Goal: Task Accomplishment & Management: Manage account settings

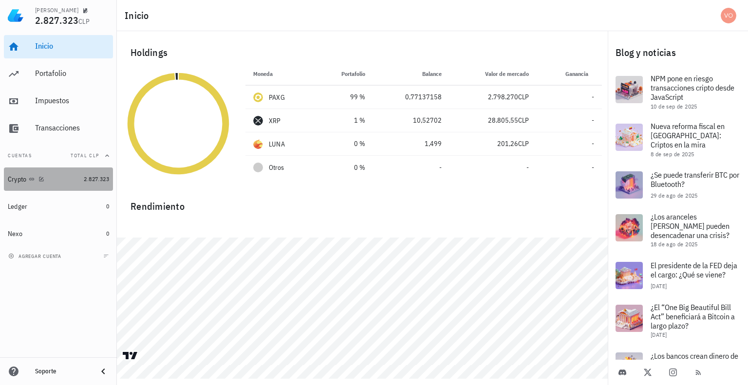
click at [23, 178] on div "Crypto" at bounding box center [17, 179] width 19 height 8
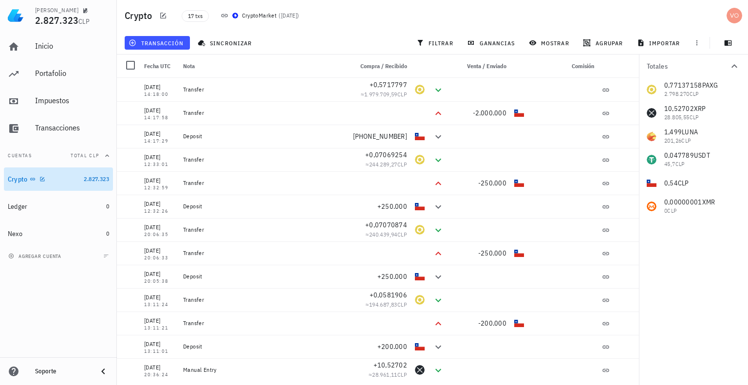
drag, startPoint x: 68, startPoint y: 178, endPoint x: 25, endPoint y: 178, distance: 42.9
click at [25, 178] on div "Crypto" at bounding box center [18, 179] width 20 height 8
click at [133, 41] on icon "button" at bounding box center [133, 42] width 6 height 6
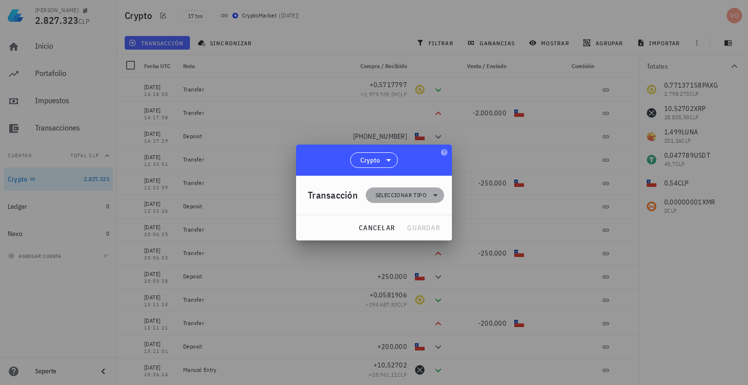
click at [398, 197] on span "Seleccionar tipo" at bounding box center [401, 195] width 51 height 10
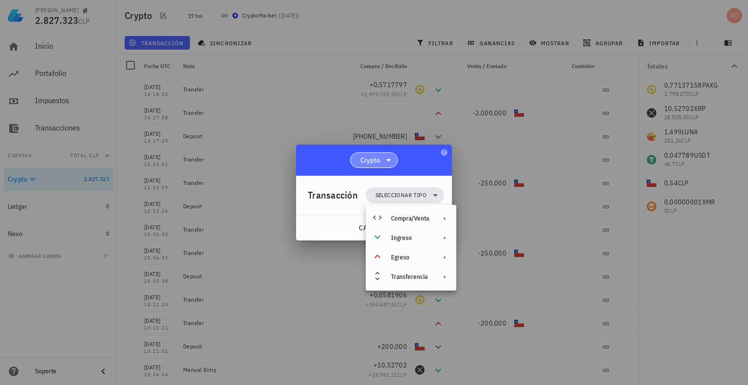
click at [389, 160] on icon at bounding box center [388, 160] width 5 height 2
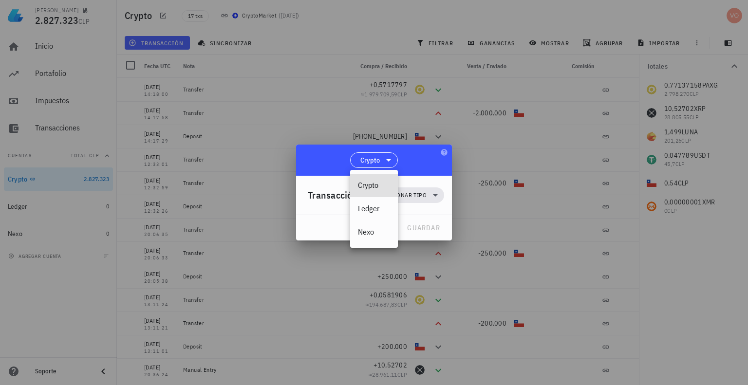
click at [429, 155] on div "Crypto" at bounding box center [374, 160] width 156 height 31
click at [363, 231] on span "cancelar" at bounding box center [377, 228] width 37 height 9
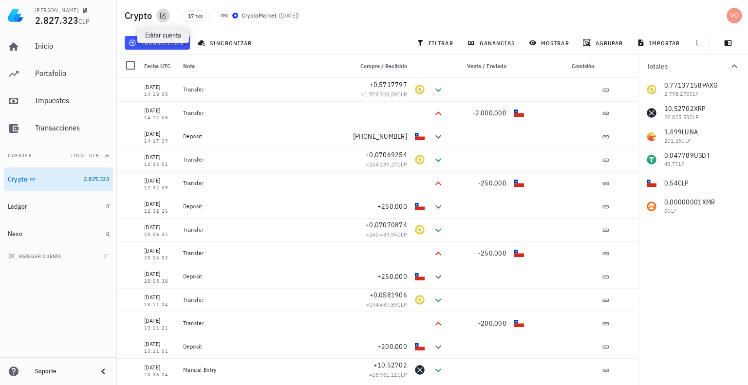
click at [163, 14] on icon "button" at bounding box center [163, 16] width 8 height 8
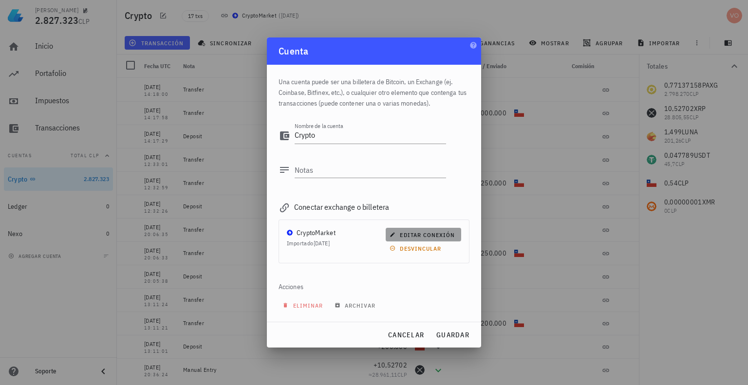
click at [416, 231] on span "editar conexión" at bounding box center [423, 234] width 63 height 7
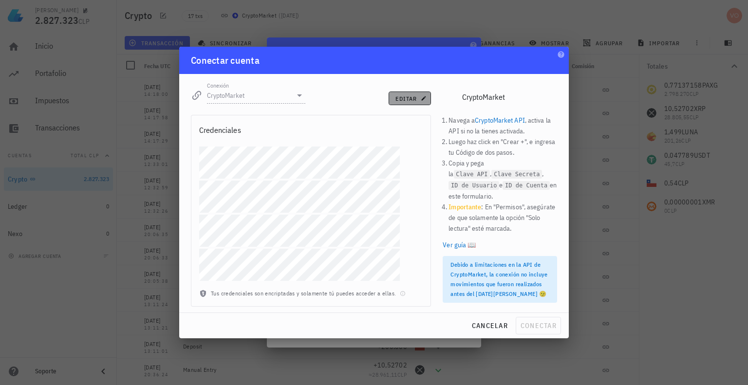
click at [401, 101] on button "editar" at bounding box center [410, 99] width 42 height 14
click at [542, 328] on span "conectar" at bounding box center [538, 326] width 37 height 9
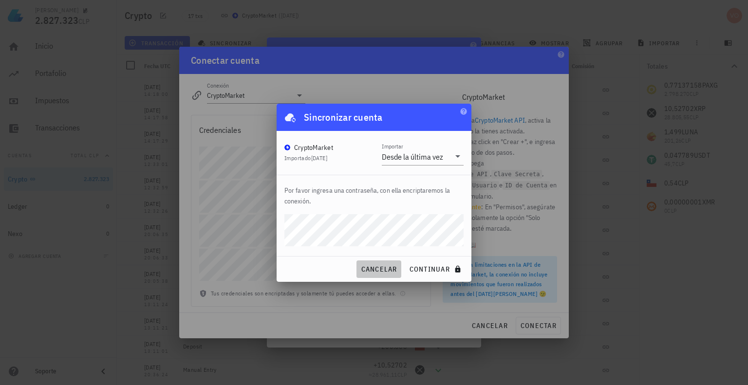
click at [375, 270] on span "cancelar" at bounding box center [379, 269] width 37 height 9
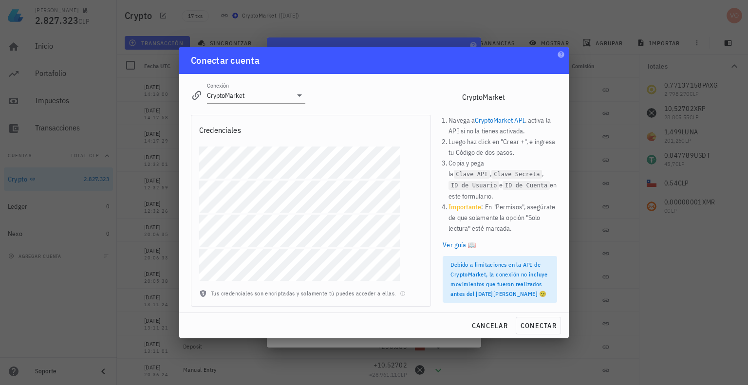
click at [195, 195] on div at bounding box center [310, 218] width 239 height 142
click at [533, 325] on span "conectar" at bounding box center [538, 326] width 37 height 9
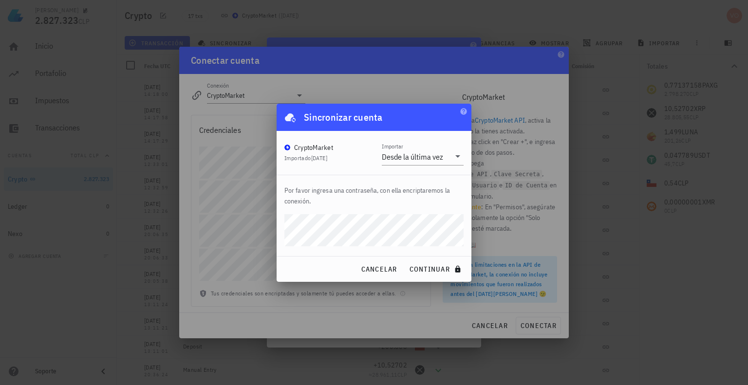
click at [299, 278] on div "cancelar continuar" at bounding box center [374, 269] width 195 height 25
click at [432, 267] on span "continuar" at bounding box center [436, 269] width 55 height 9
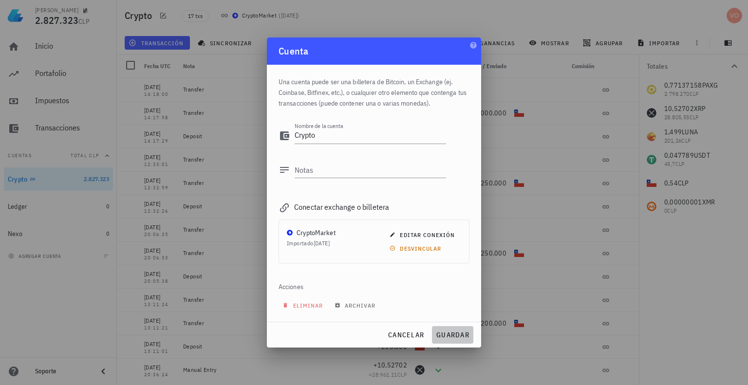
click at [452, 332] on span "guardar" at bounding box center [453, 335] width 34 height 9
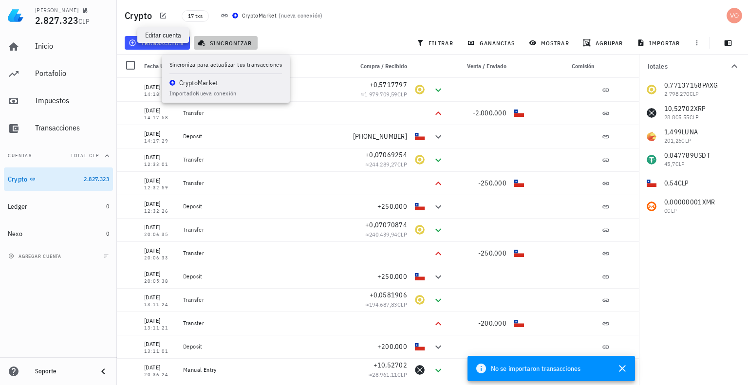
click at [227, 44] on span "sincronizar" at bounding box center [226, 43] width 52 height 8
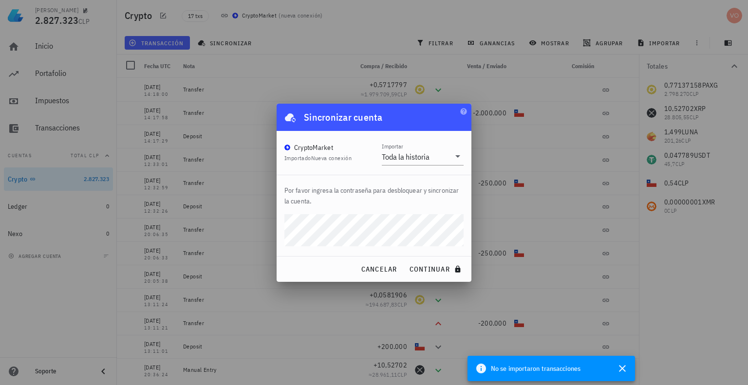
click at [285, 255] on div "Por favor ingresa la contraseña para desbloquear y sincronizar la cuenta." at bounding box center [374, 215] width 195 height 81
click at [437, 269] on span "continuar" at bounding box center [436, 269] width 55 height 9
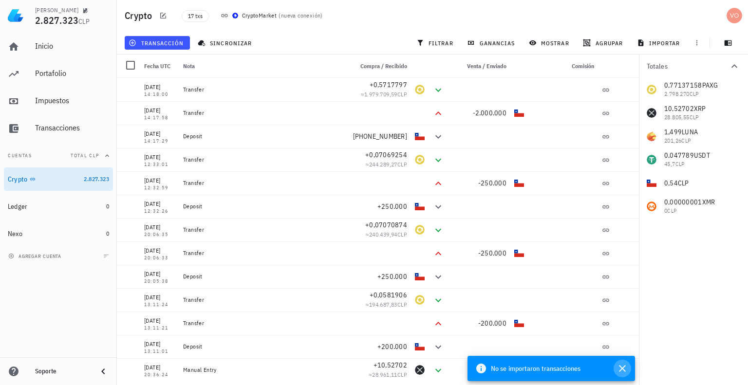
click at [622, 368] on icon "button" at bounding box center [622, 368] width 7 height 7
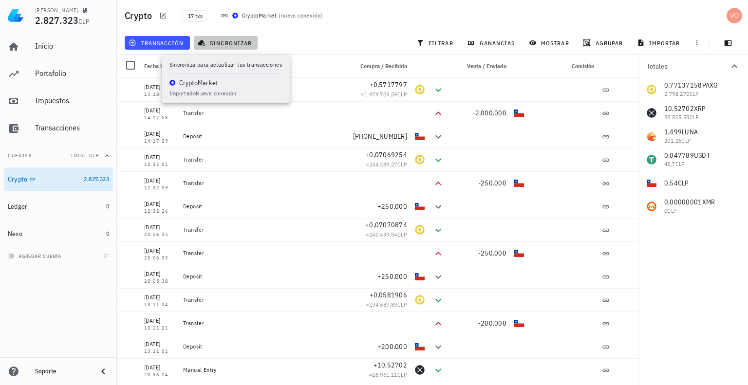
click at [218, 43] on span "sincronizar" at bounding box center [226, 43] width 52 height 8
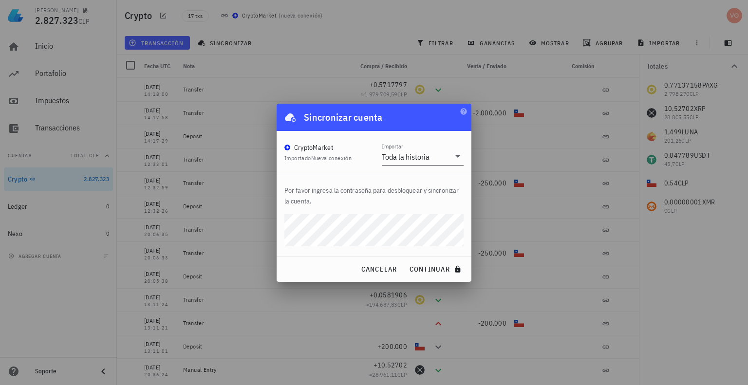
click at [460, 155] on icon at bounding box center [458, 157] width 12 height 12
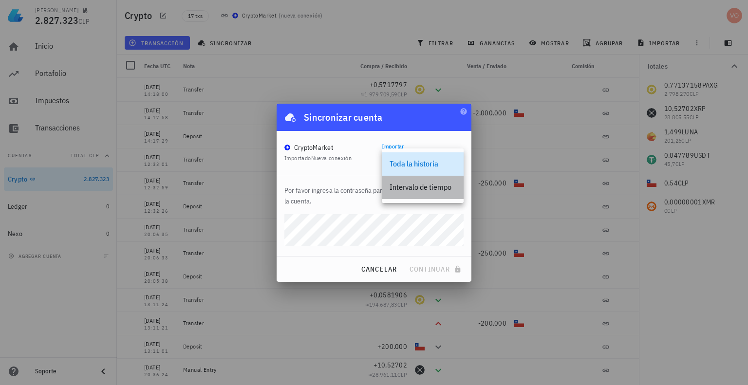
click at [433, 188] on div "Intervalo de tiempo" at bounding box center [423, 187] width 66 height 9
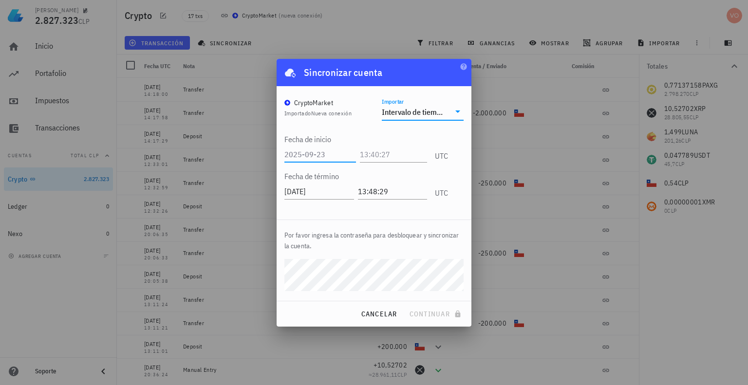
drag, startPoint x: 318, startPoint y: 152, endPoint x: 325, endPoint y: 153, distance: 7.5
click at [325, 151] on input "text" at bounding box center [321, 155] width 72 height 16
click at [324, 154] on input "text" at bounding box center [321, 155] width 72 height 16
click at [300, 153] on input "text" at bounding box center [321, 155] width 72 height 16
click at [298, 154] on input "text" at bounding box center [321, 155] width 72 height 16
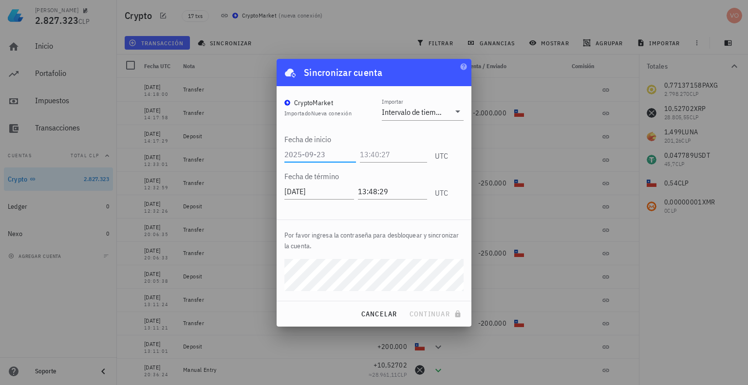
click at [303, 154] on input "text" at bounding box center [321, 155] width 72 height 16
drag, startPoint x: 302, startPoint y: 152, endPoint x: 283, endPoint y: 155, distance: 19.9
click at [283, 155] on div "CryptoMarket Importado Nueva conexión Importar Intervalo de tiempo Fecha de ini…" at bounding box center [374, 152] width 195 height 133
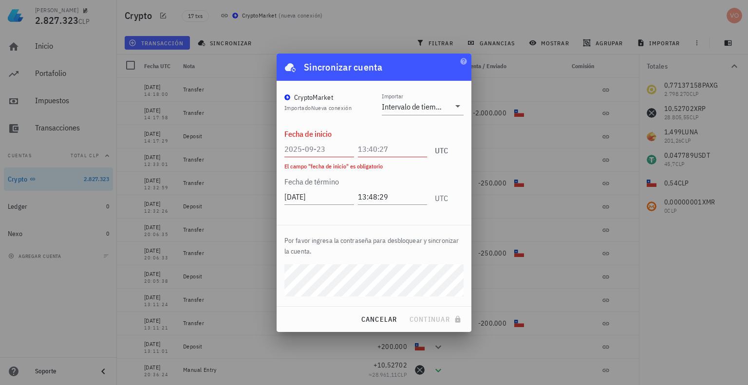
click at [306, 148] on input "text" at bounding box center [320, 149] width 70 height 16
click at [368, 151] on input "text" at bounding box center [393, 149] width 70 height 16
click at [332, 144] on input "text" at bounding box center [320, 149] width 70 height 16
drag, startPoint x: 324, startPoint y: 148, endPoint x: 285, endPoint y: 150, distance: 39.5
click at [285, 150] on input "text" at bounding box center [320, 149] width 70 height 16
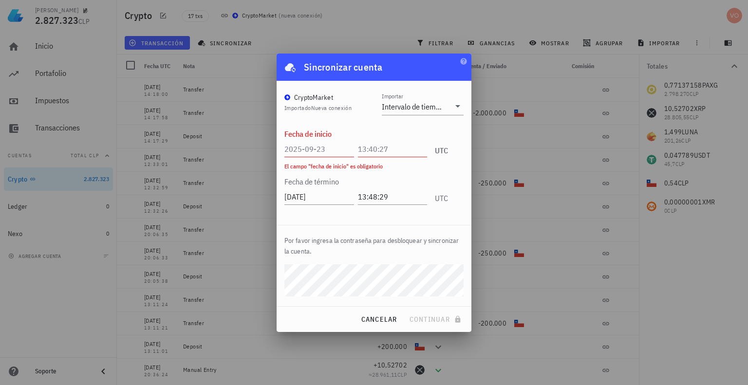
click at [325, 99] on div "CryptoMarket" at bounding box center [313, 98] width 39 height 10
click at [441, 105] on div "Intervalo de tiempo" at bounding box center [412, 107] width 61 height 10
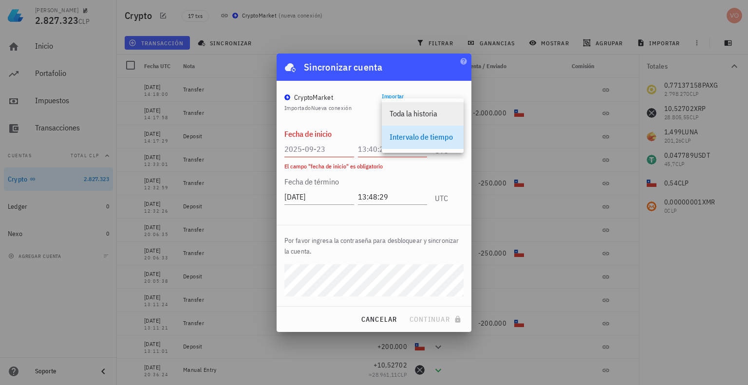
click at [428, 114] on div "Toda la historia" at bounding box center [423, 113] width 66 height 9
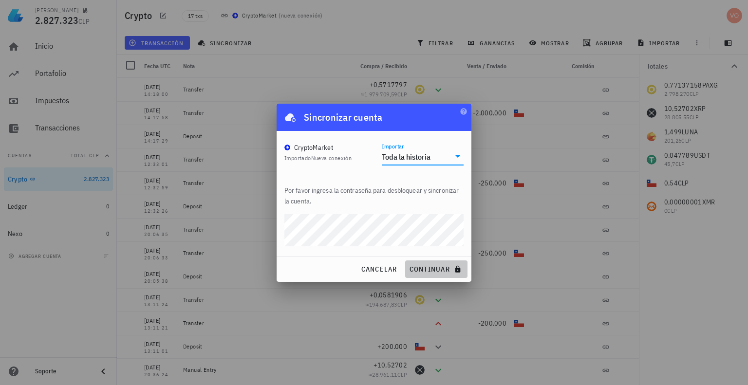
click at [437, 267] on span "continuar" at bounding box center [436, 269] width 55 height 9
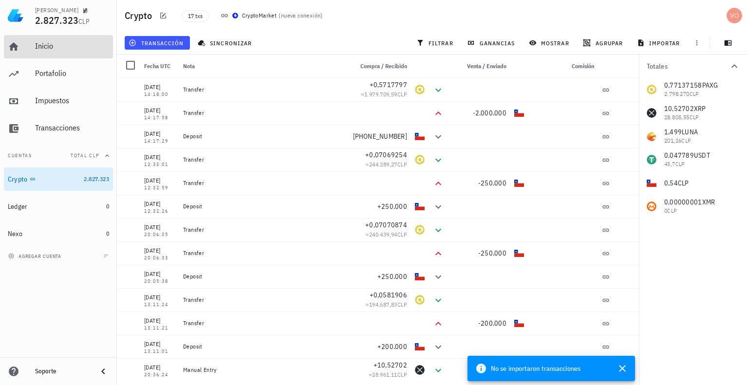
click at [42, 48] on div "Inicio" at bounding box center [72, 45] width 74 height 9
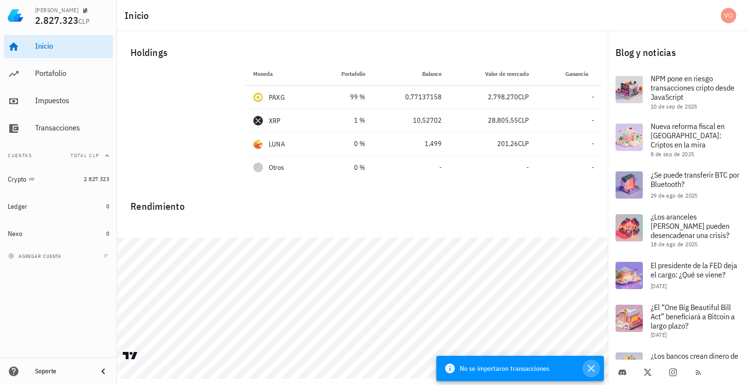
click at [593, 365] on icon "button" at bounding box center [592, 369] width 12 height 12
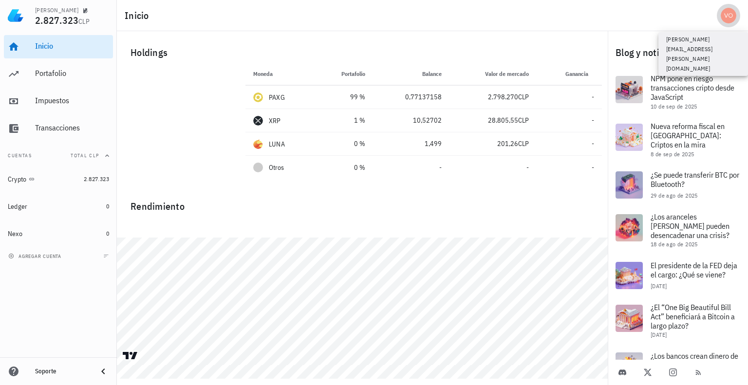
click at [733, 13] on div "avatar" at bounding box center [729, 16] width 16 height 16
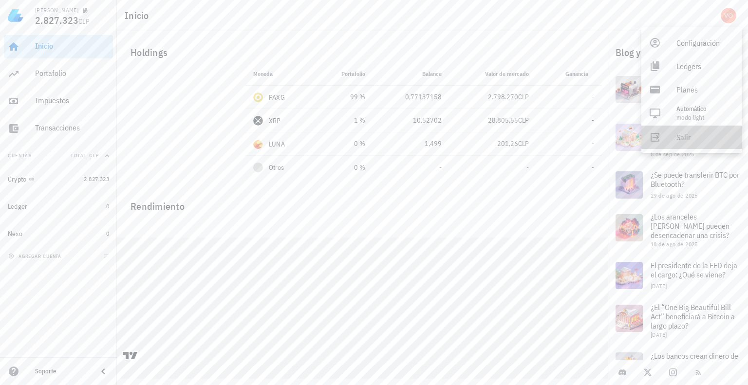
click at [685, 139] on div "Salir" at bounding box center [706, 137] width 58 height 19
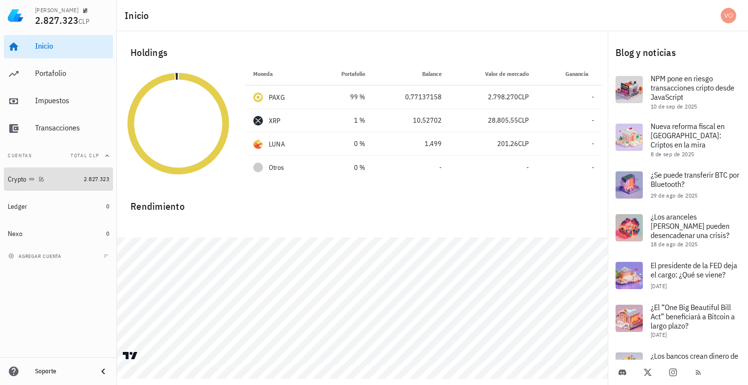
click at [21, 175] on div "Crypto" at bounding box center [17, 179] width 19 height 8
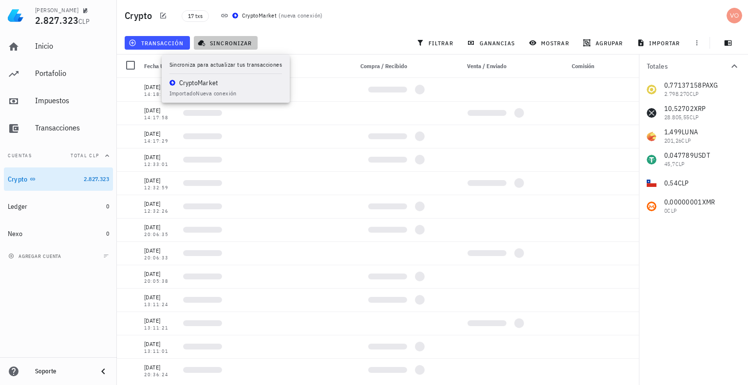
click at [232, 38] on button "sincronizar" at bounding box center [226, 43] width 64 height 14
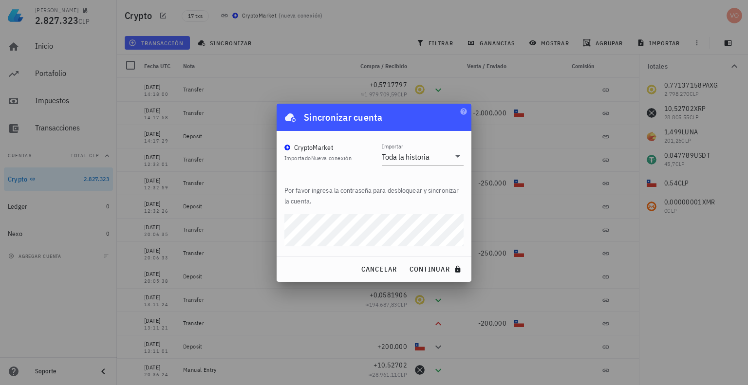
drag, startPoint x: 297, startPoint y: 264, endPoint x: 311, endPoint y: 267, distance: 14.5
click at [297, 264] on div "cancelar continuar" at bounding box center [374, 269] width 195 height 25
click at [435, 267] on span "continuar" at bounding box center [436, 269] width 55 height 9
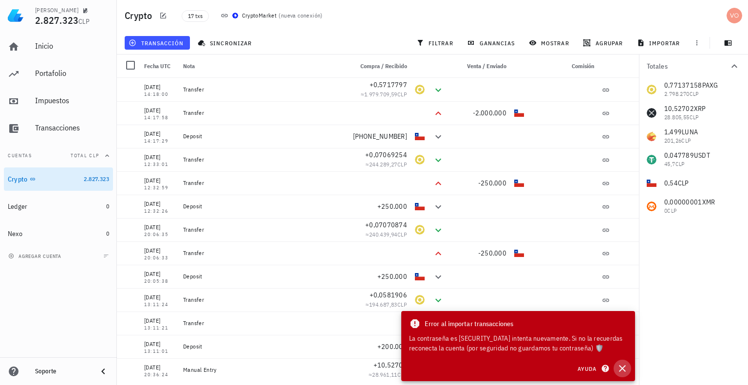
drag, startPoint x: 624, startPoint y: 368, endPoint x: 562, endPoint y: 313, distance: 82.8
click at [624, 368] on icon "button" at bounding box center [622, 368] width 7 height 7
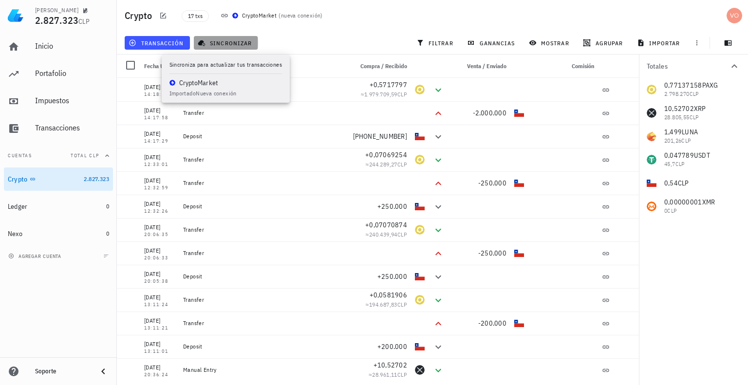
click at [234, 42] on span "sincronizar" at bounding box center [226, 43] width 52 height 8
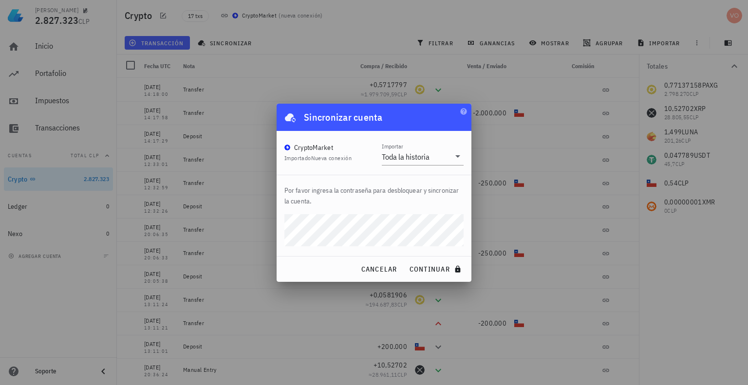
click at [291, 262] on div "cancelar continuar" at bounding box center [374, 269] width 195 height 25
click at [431, 267] on span "continuar" at bounding box center [436, 269] width 55 height 9
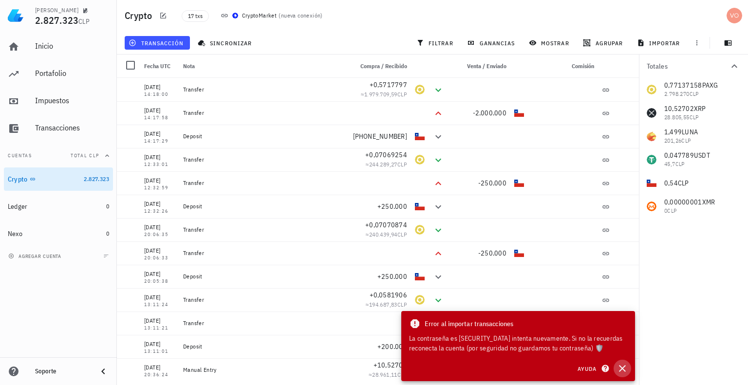
click at [623, 368] on icon "button" at bounding box center [622, 368] width 7 height 7
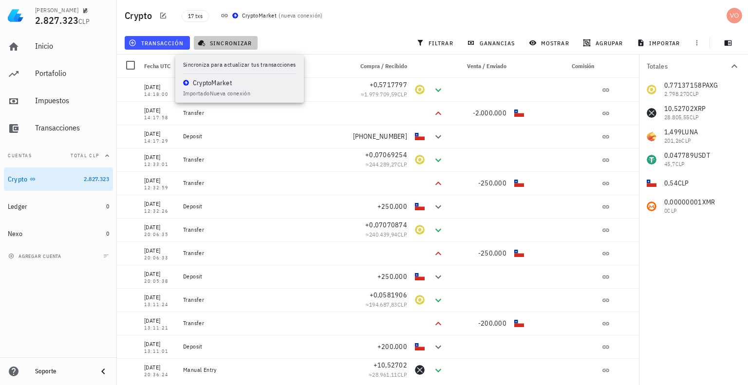
click at [214, 42] on span "sincronizar" at bounding box center [226, 43] width 52 height 8
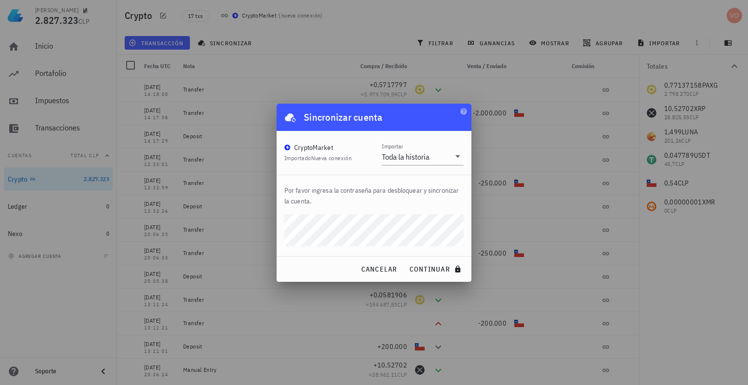
drag, startPoint x: 290, startPoint y: 266, endPoint x: 355, endPoint y: 272, distance: 65.2
click at [290, 265] on div "cancelar continuar" at bounding box center [374, 269] width 195 height 25
click at [436, 272] on span "continuar" at bounding box center [436, 269] width 55 height 9
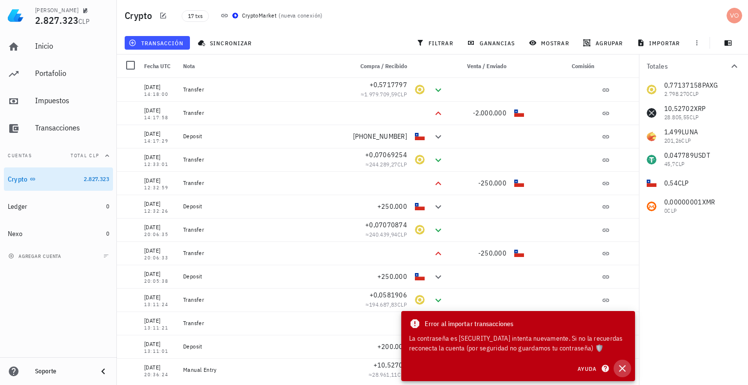
click at [622, 368] on icon "button" at bounding box center [622, 368] width 7 height 7
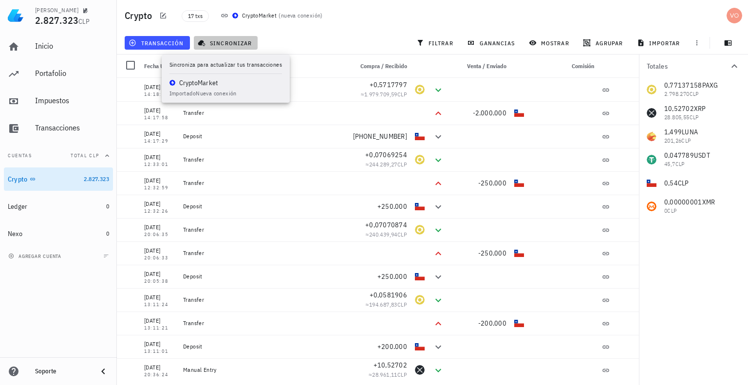
click at [210, 45] on span "sincronizar" at bounding box center [226, 43] width 52 height 8
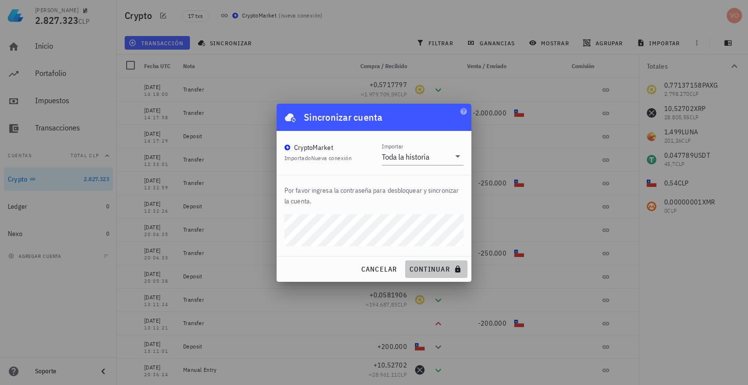
click at [421, 270] on span "continuar" at bounding box center [436, 269] width 55 height 9
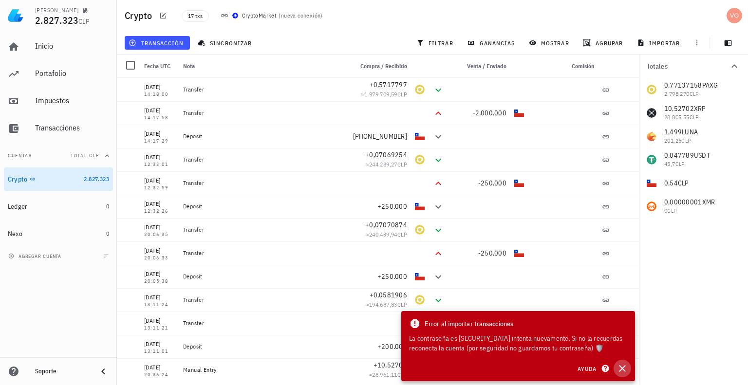
click at [621, 368] on icon "button" at bounding box center [622, 368] width 7 height 7
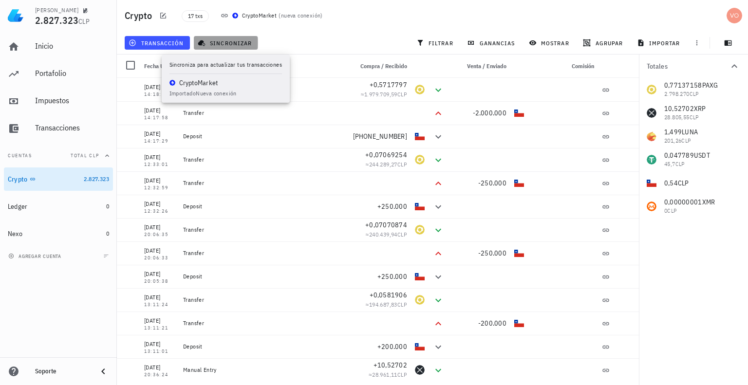
click at [227, 40] on span "sincronizar" at bounding box center [226, 43] width 52 height 8
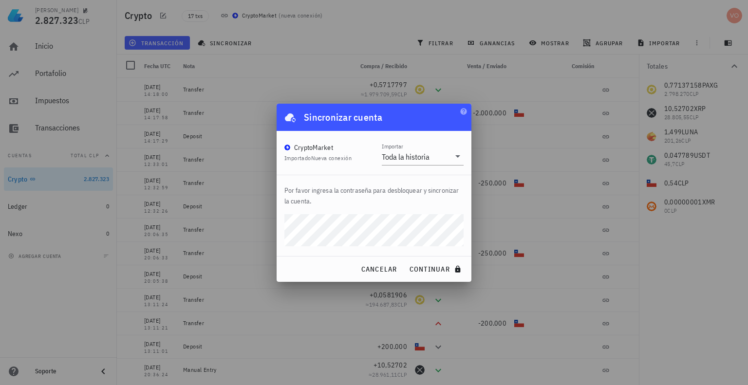
click at [292, 272] on div "cancelar continuar" at bounding box center [374, 269] width 195 height 25
click at [423, 269] on span "continuar" at bounding box center [436, 269] width 55 height 9
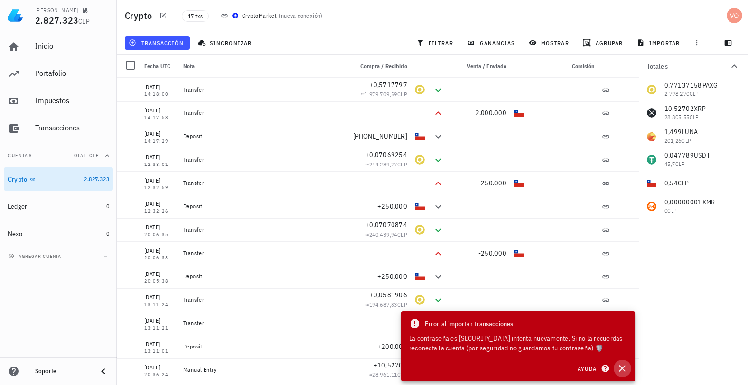
drag, startPoint x: 623, startPoint y: 369, endPoint x: 601, endPoint y: 345, distance: 32.4
click at [624, 368] on icon "button" at bounding box center [622, 368] width 7 height 7
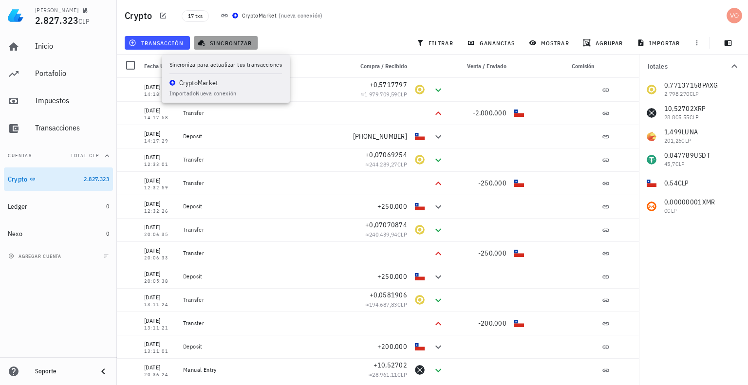
click at [219, 43] on span "sincronizar" at bounding box center [226, 43] width 52 height 8
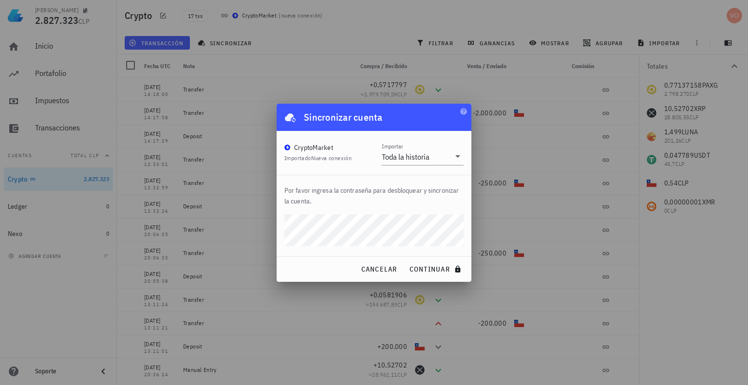
click at [305, 270] on div "cancelar continuar" at bounding box center [374, 269] width 195 height 25
click at [425, 267] on span "continuar" at bounding box center [436, 269] width 55 height 9
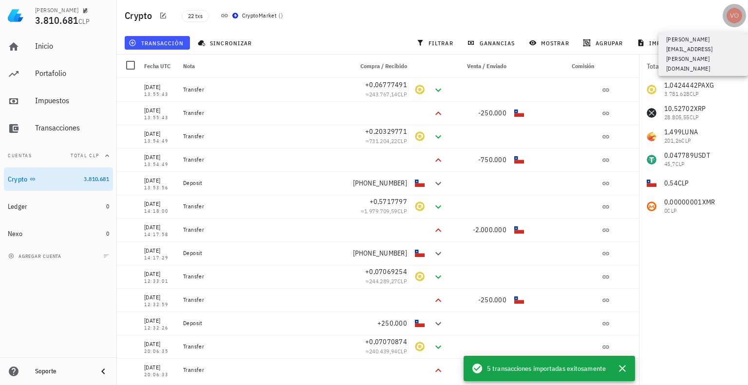
click at [729, 13] on div "avatar" at bounding box center [735, 16] width 16 height 16
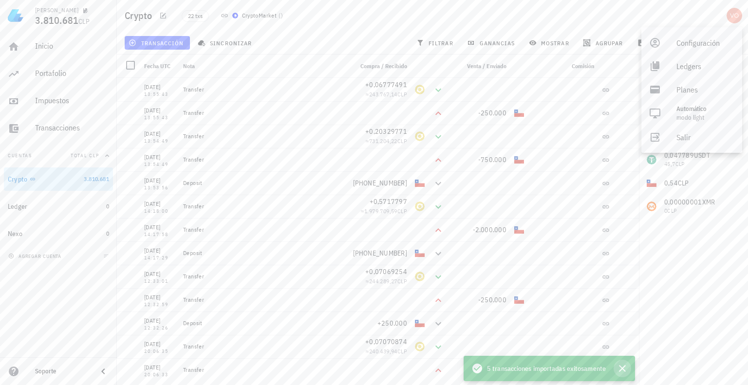
click at [623, 371] on icon "button" at bounding box center [623, 369] width 12 height 12
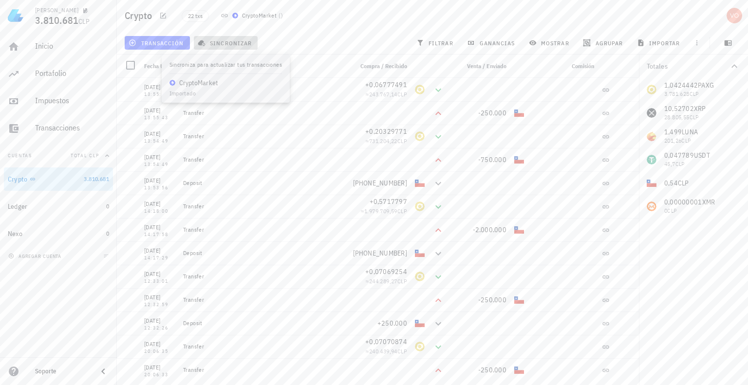
click at [236, 41] on span "sincronizar" at bounding box center [226, 43] width 52 height 8
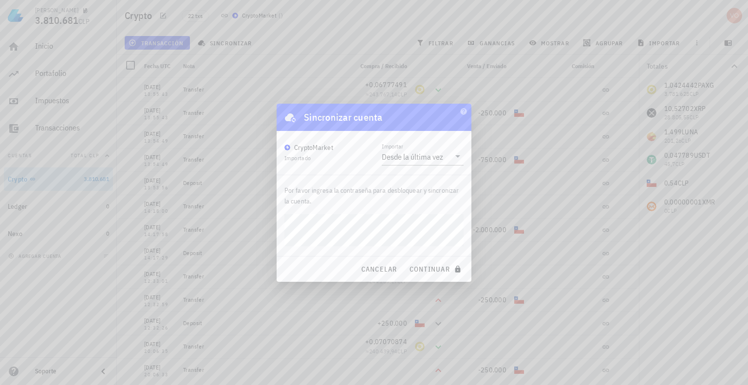
click at [298, 265] on div "cancelar continuar" at bounding box center [374, 269] width 195 height 25
click at [423, 267] on span "continuar" at bounding box center [436, 269] width 55 height 9
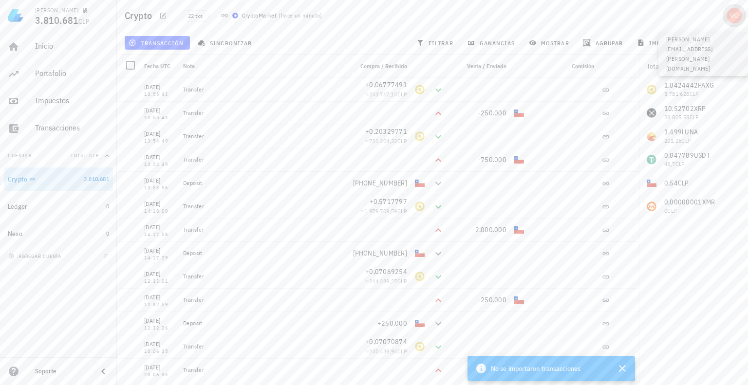
click at [741, 15] on div "avatar" at bounding box center [735, 16] width 16 height 16
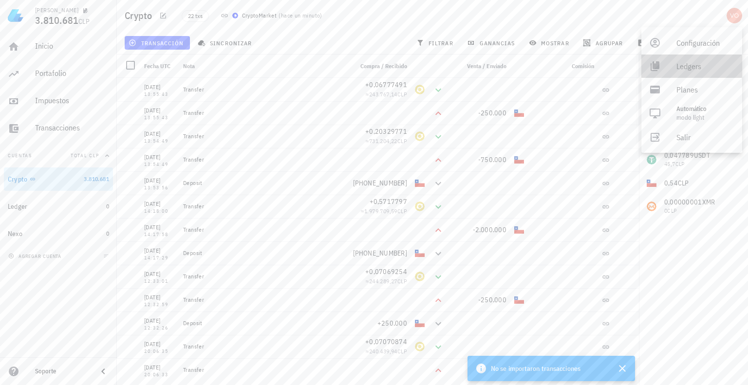
click at [688, 68] on div "Ledgers" at bounding box center [706, 66] width 58 height 19
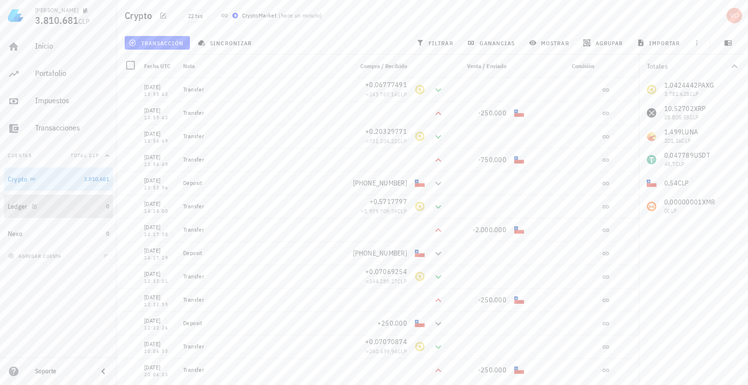
click at [16, 203] on div "Ledger" at bounding box center [18, 207] width 20 height 8
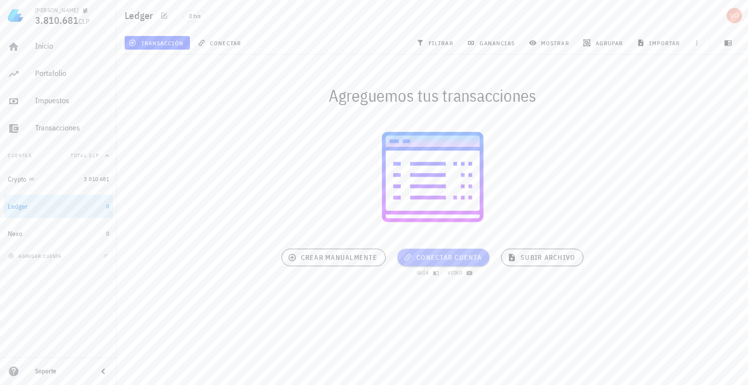
click at [419, 256] on span "conectar cuenta" at bounding box center [443, 257] width 76 height 9
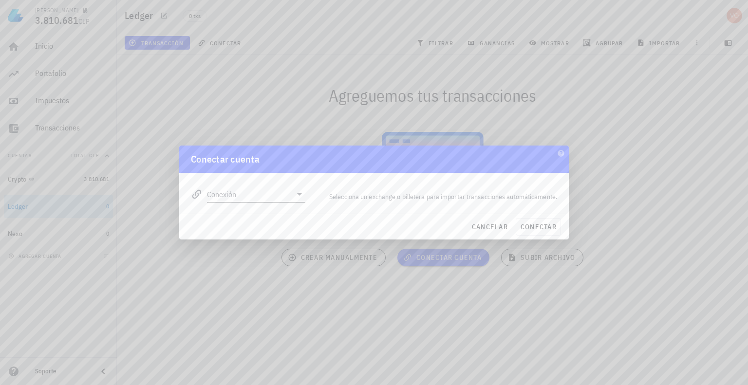
click at [298, 194] on icon at bounding box center [299, 194] width 5 height 2
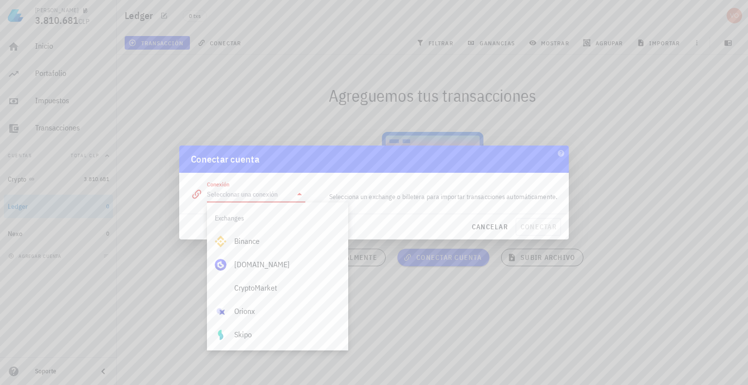
click at [355, 155] on div "Conectar cuenta" at bounding box center [374, 159] width 390 height 27
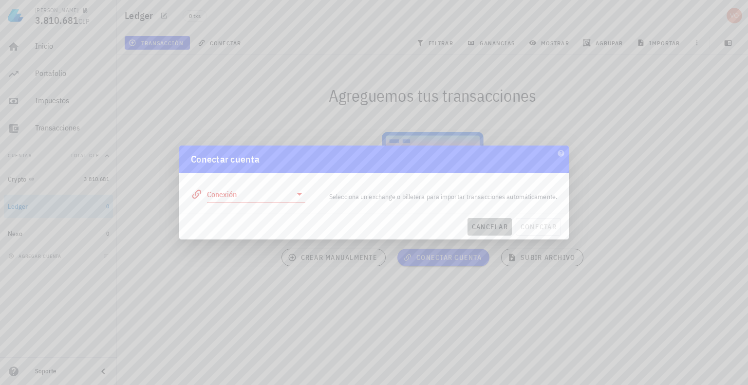
click at [479, 224] on span "cancelar" at bounding box center [490, 227] width 37 height 9
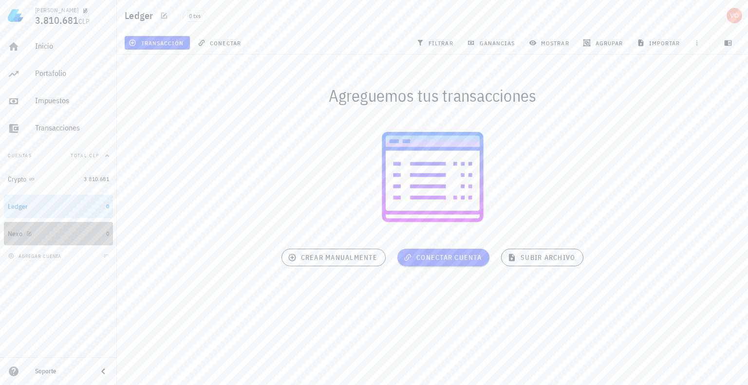
click at [16, 232] on div "Nexo" at bounding box center [15, 234] width 15 height 8
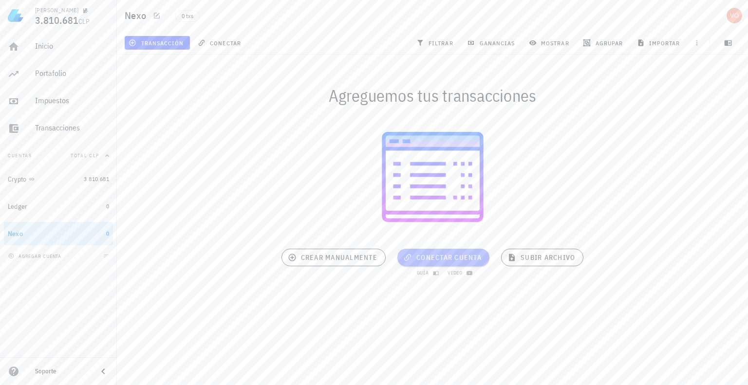
click at [442, 260] on span "conectar cuenta" at bounding box center [443, 257] width 76 height 9
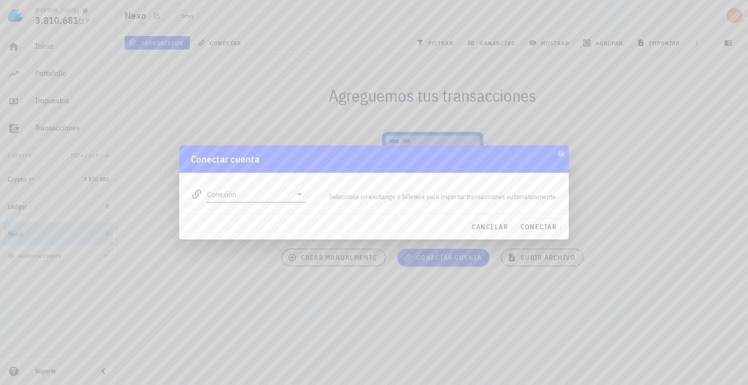
click at [298, 195] on icon at bounding box center [300, 195] width 12 height 12
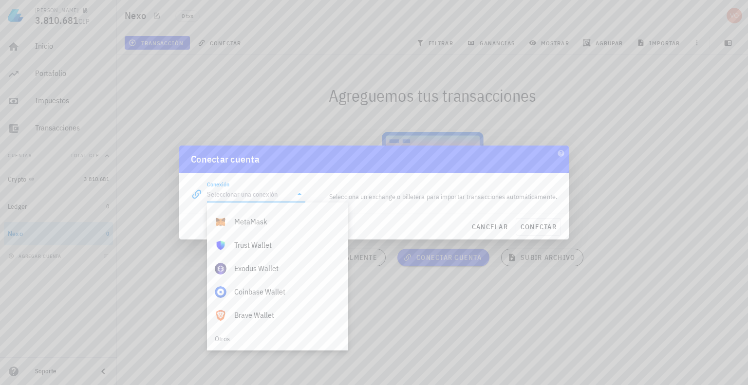
scroll to position [684, 0]
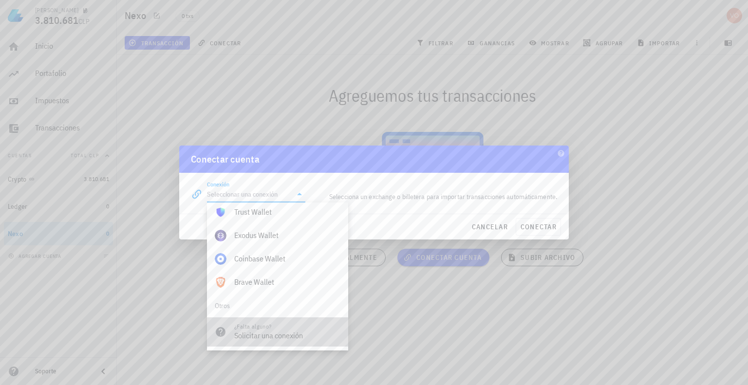
click at [241, 338] on div "Solicitar una conexión" at bounding box center [287, 335] width 106 height 9
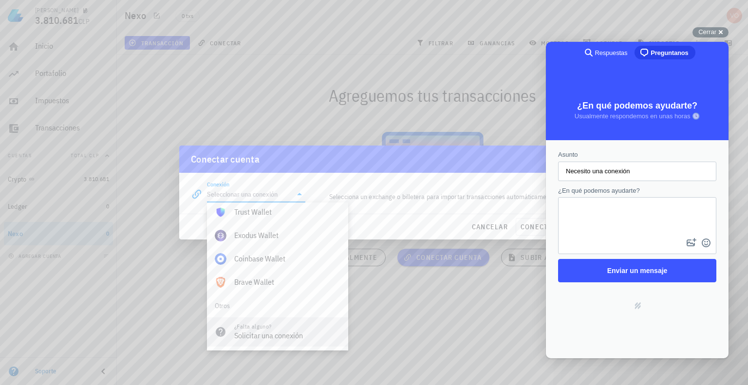
scroll to position [0, 0]
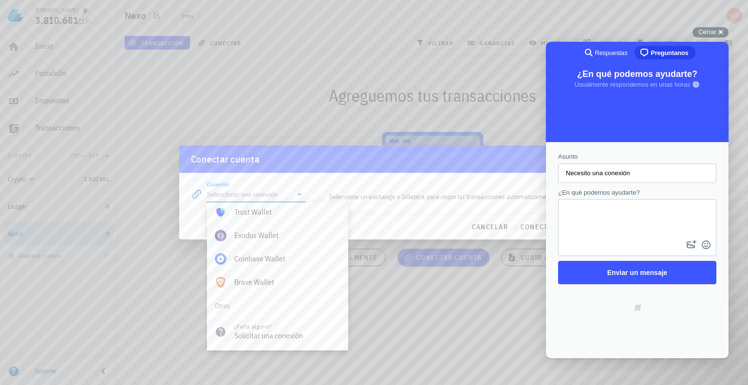
click at [575, 172] on input "Necesito una conexión" at bounding box center [637, 174] width 143 height 18
click at [715, 30] on span "Cerrar" at bounding box center [708, 31] width 18 height 7
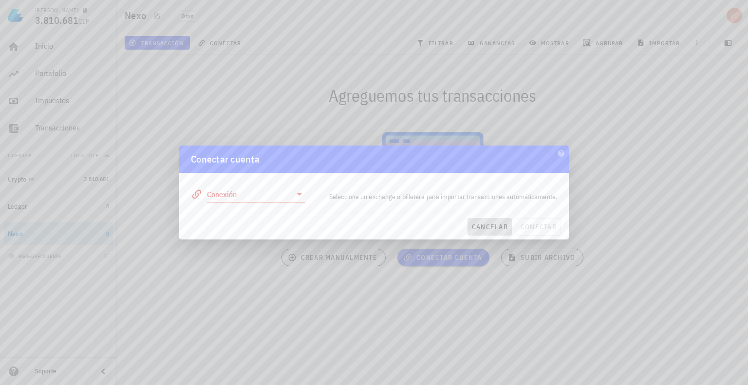
click at [479, 226] on span "cancelar" at bounding box center [490, 227] width 37 height 9
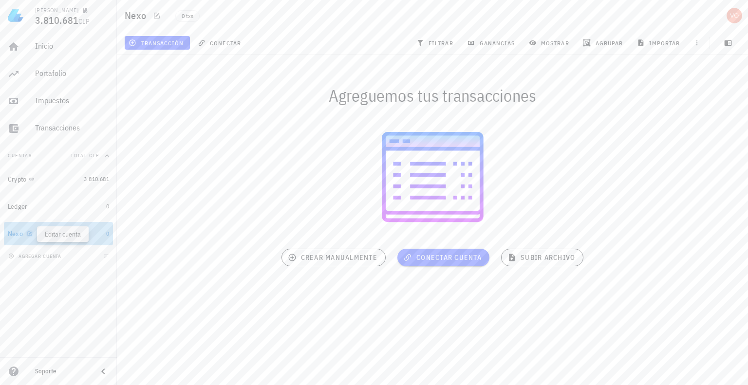
click at [29, 232] on icon "button" at bounding box center [30, 233] width 4 height 4
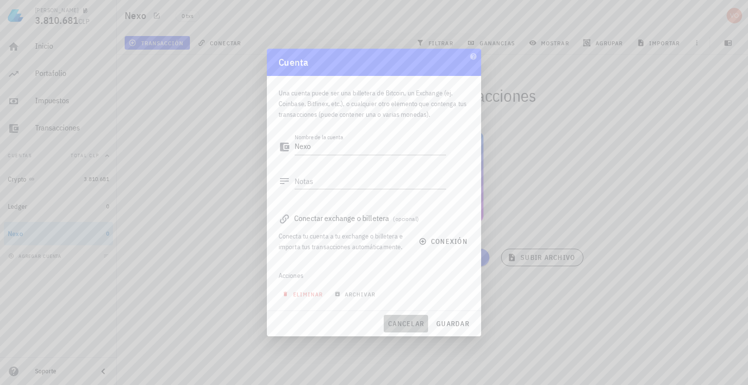
drag, startPoint x: 406, startPoint y: 321, endPoint x: 356, endPoint y: 299, distance: 55.0
click at [404, 321] on span "cancelar" at bounding box center [406, 324] width 37 height 9
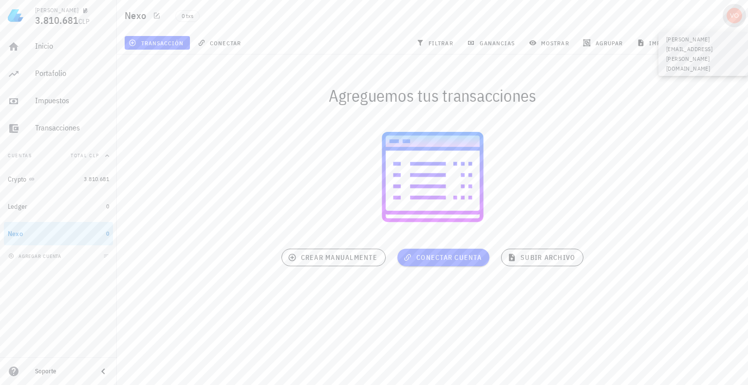
click at [732, 15] on div "avatar" at bounding box center [735, 16] width 16 height 16
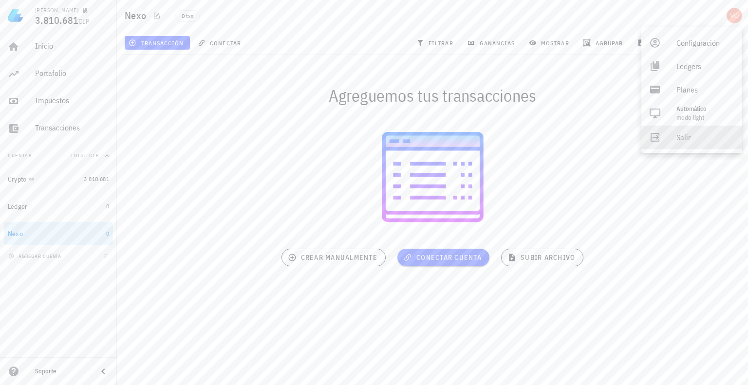
click at [682, 138] on div "Salir" at bounding box center [706, 137] width 58 height 19
